Goal: Find specific page/section: Find specific page/section

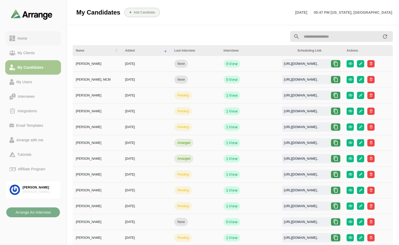
click at [24, 39] on div "Home" at bounding box center [22, 38] width 14 height 6
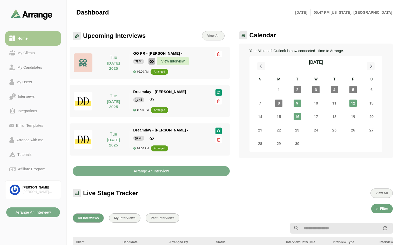
click at [151, 61] on icon "button" at bounding box center [151, 61] width 5 height 5
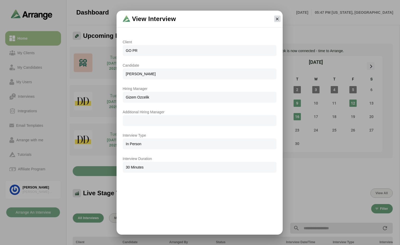
click at [279, 19] on icon "button" at bounding box center [277, 19] width 5 height 5
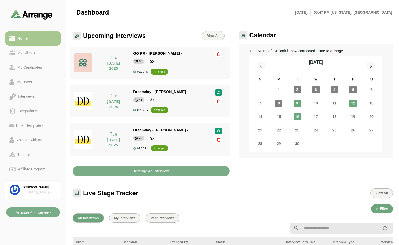
drag, startPoint x: 160, startPoint y: 71, endPoint x: 139, endPoint y: 64, distance: 22.2
click at [160, 71] on div "arranged" at bounding box center [159, 71] width 11 height 5
click at [138, 62] on div at bounding box center [137, 62] width 4 height 4
click at [88, 64] on img at bounding box center [83, 62] width 19 height 19
click at [103, 62] on p "[DATE]" at bounding box center [113, 66] width 26 height 10
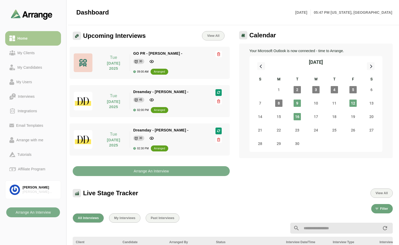
click at [106, 63] on p "[DATE]" at bounding box center [113, 66] width 26 height 10
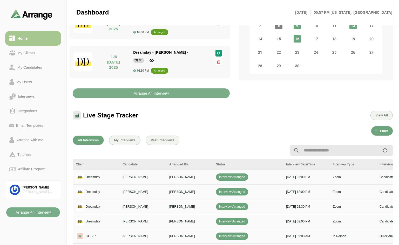
scroll to position [130, 0]
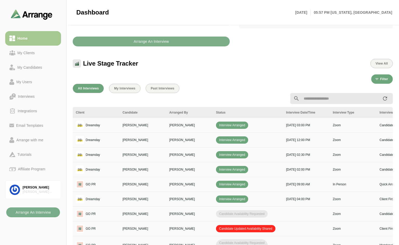
click at [218, 200] on span "Interview Arranged" at bounding box center [232, 199] width 32 height 7
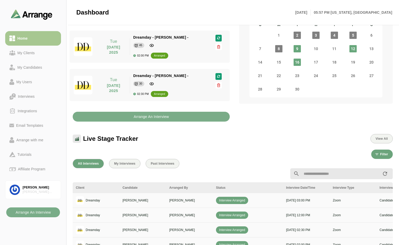
scroll to position [52, 0]
